Goal: Task Accomplishment & Management: Complete application form

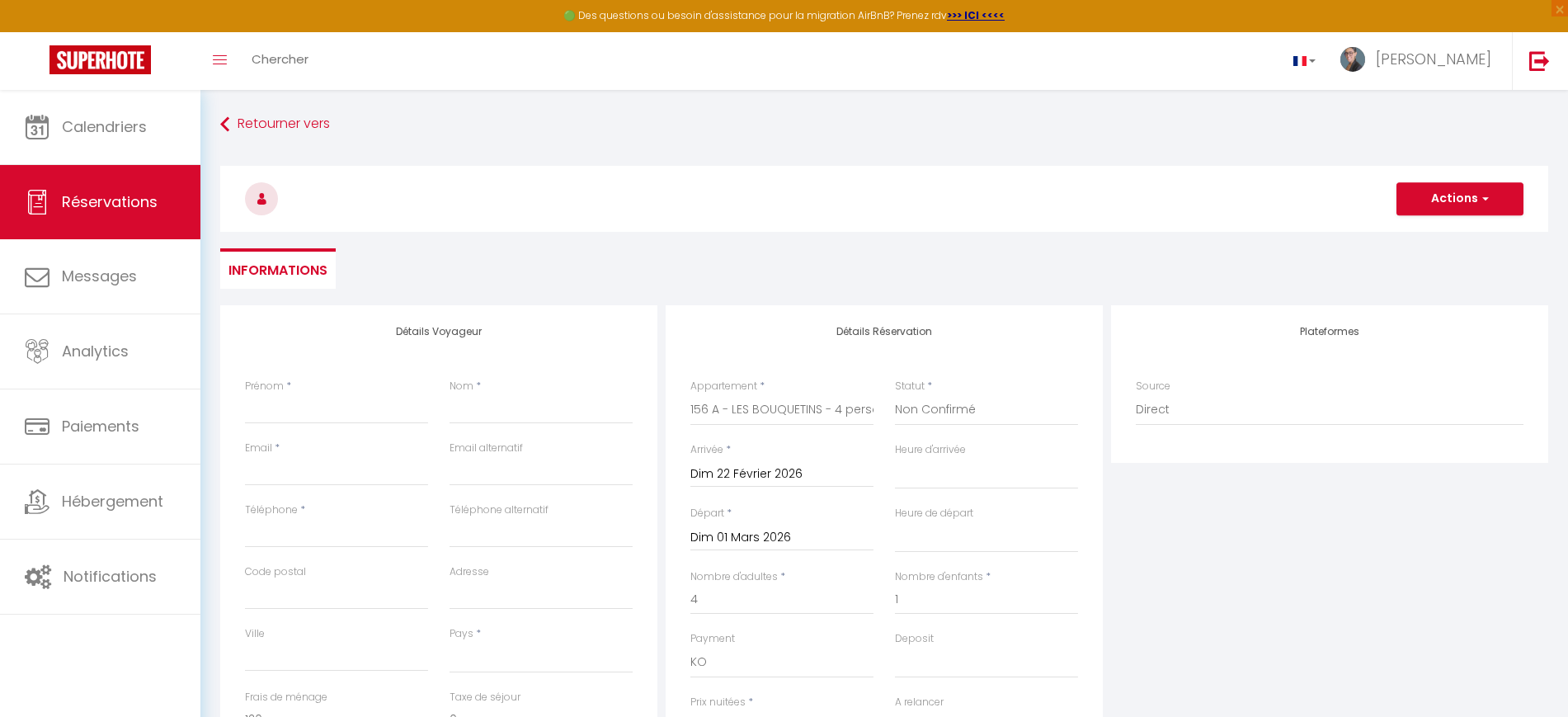
select select
select select "56315"
select select "2"
select select
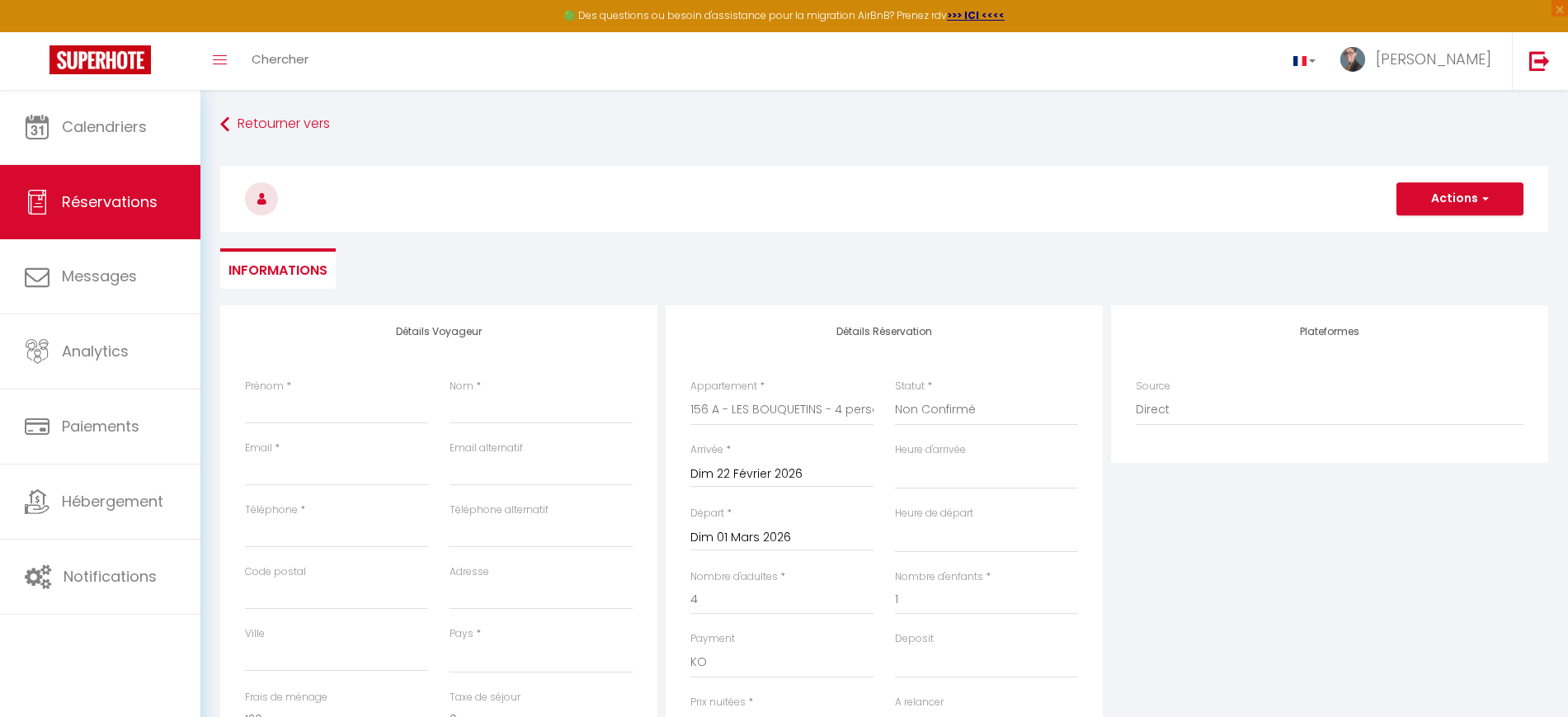
select select "10"
select select
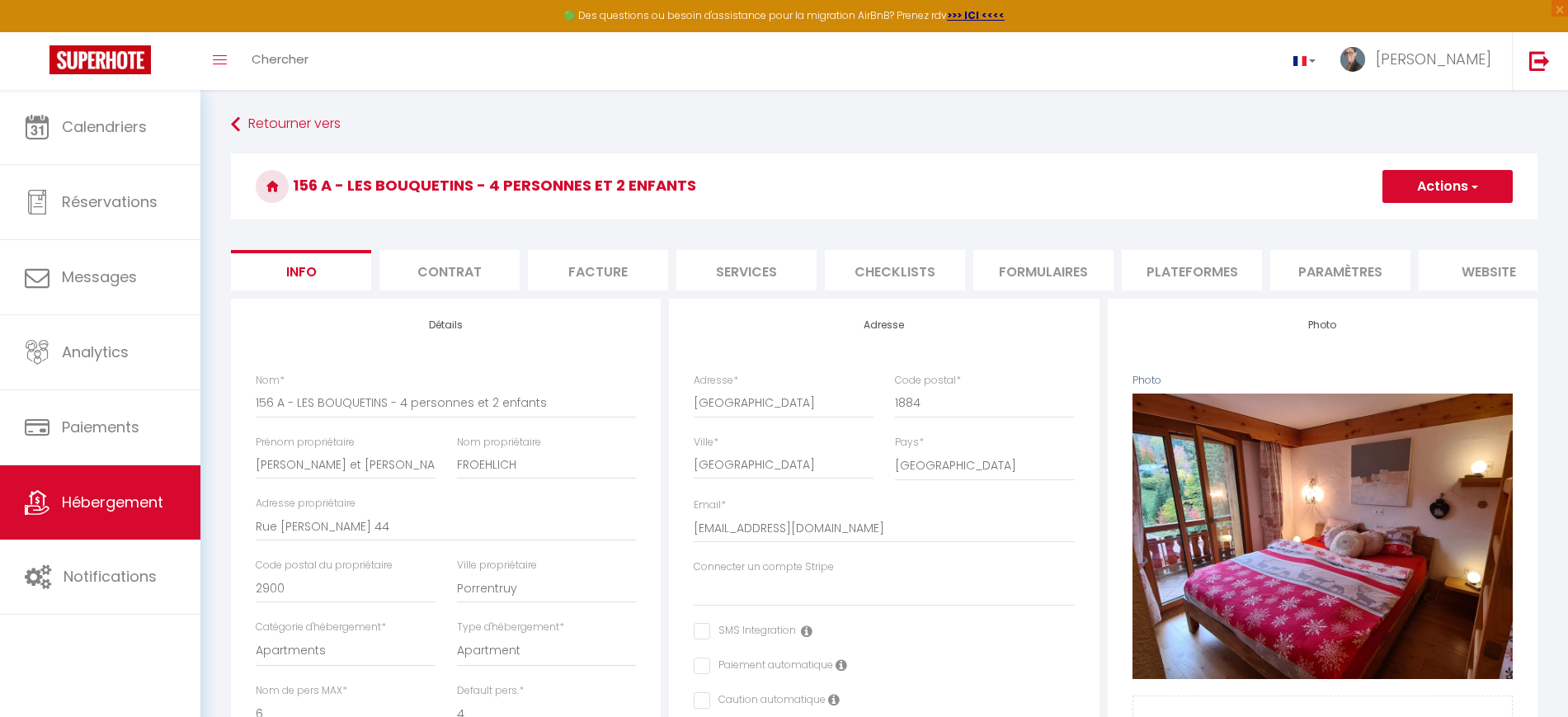
select select "6"
select select "4"
select select "1"
select select "15:30"
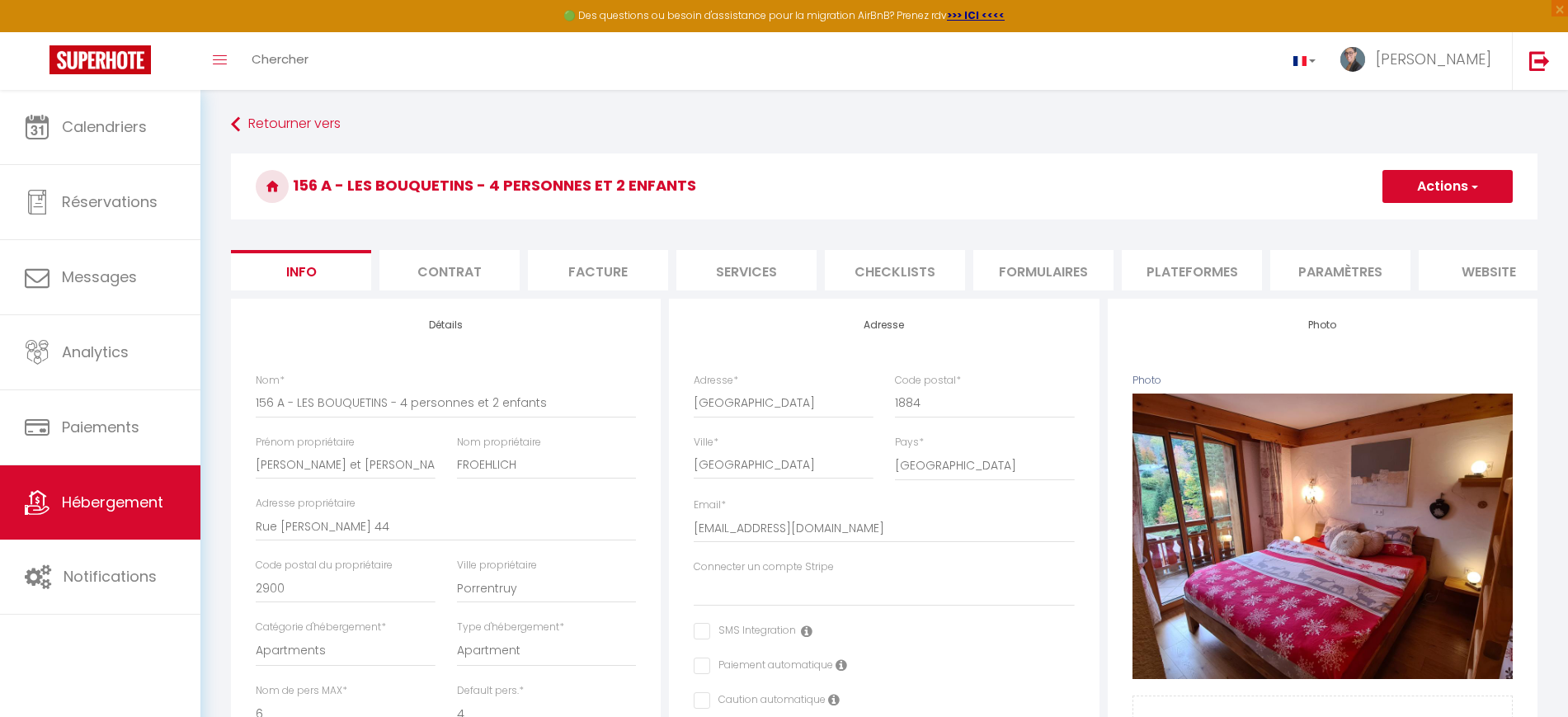
select select "23:45"
select select "11:00"
select select "120"
select select "208"
select select
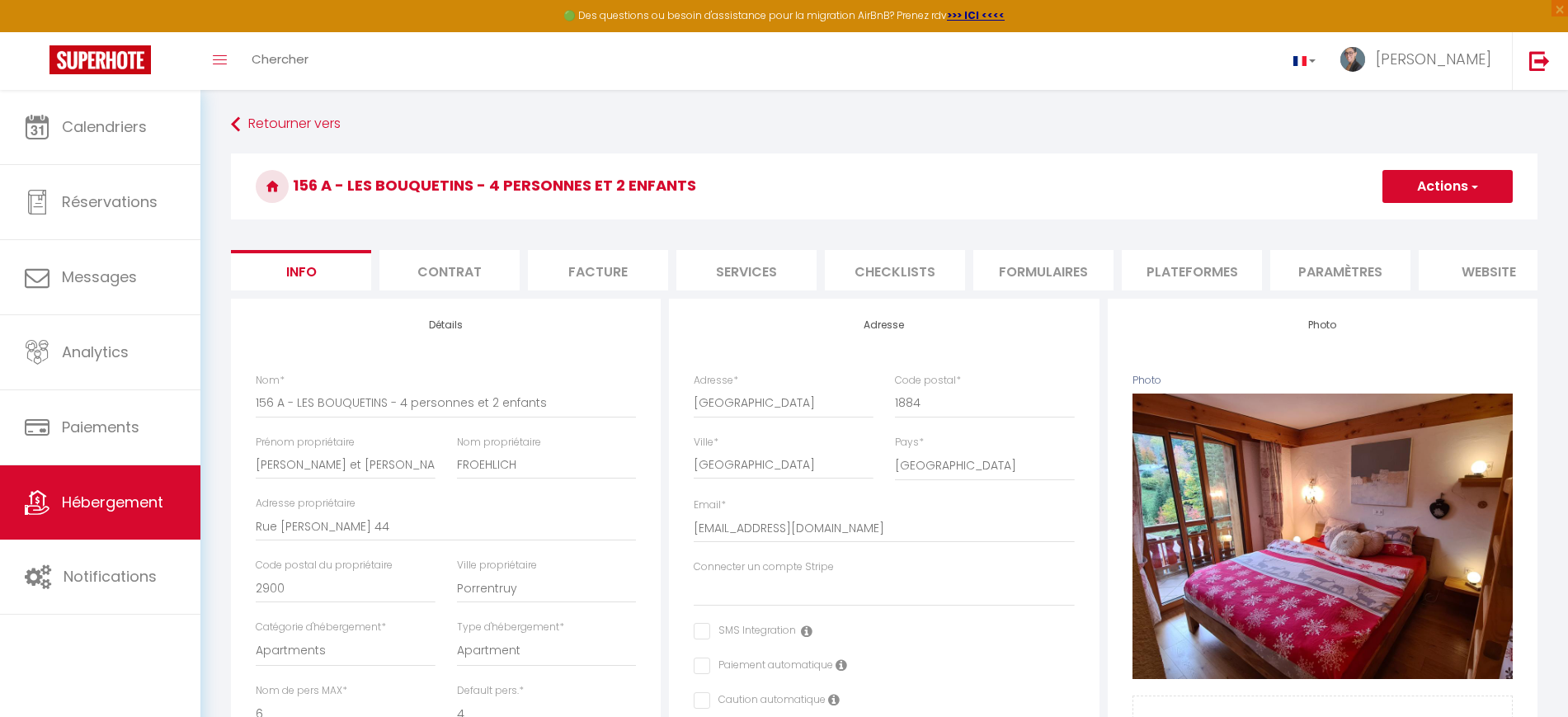
select select "94"
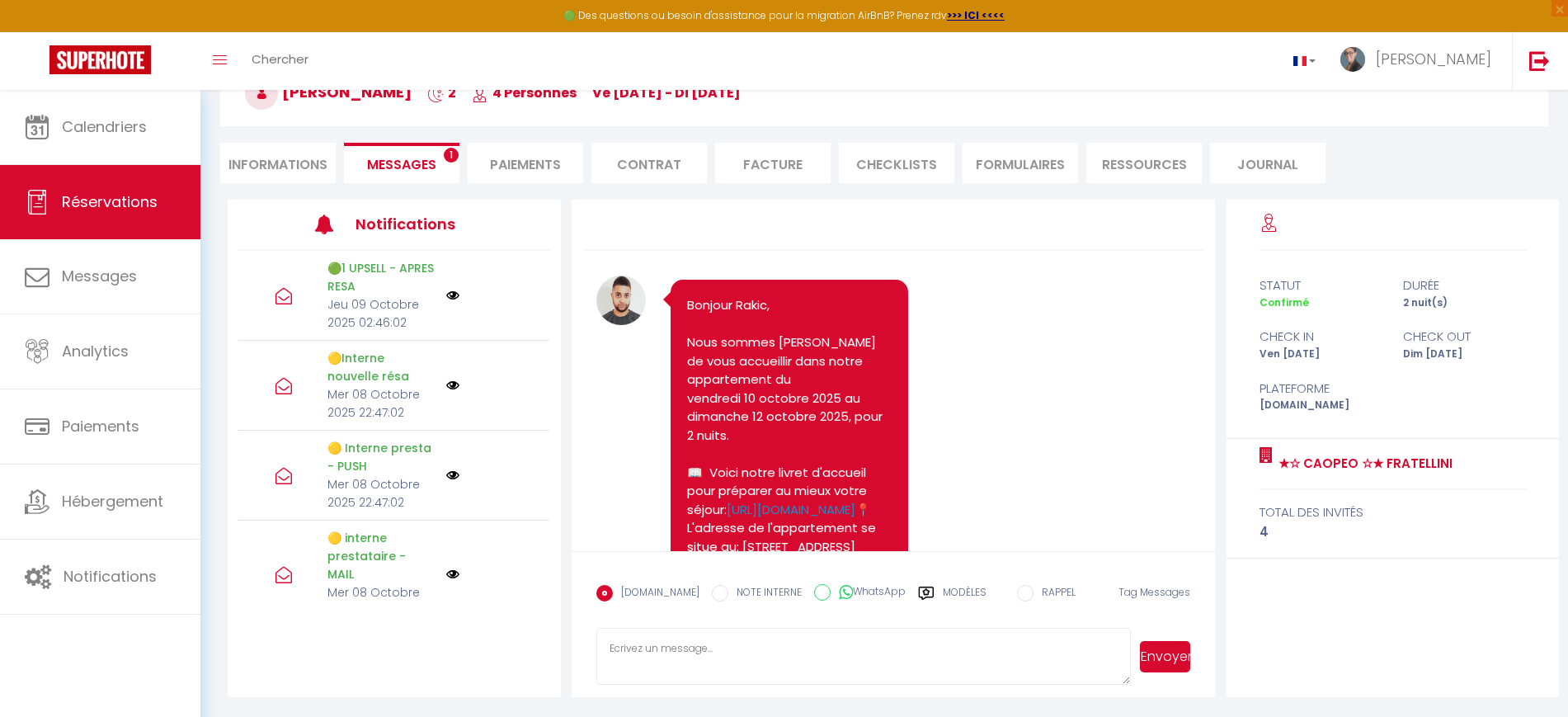
scroll to position [7636, 0]
